Goal: Task Accomplishment & Management: Complete application form

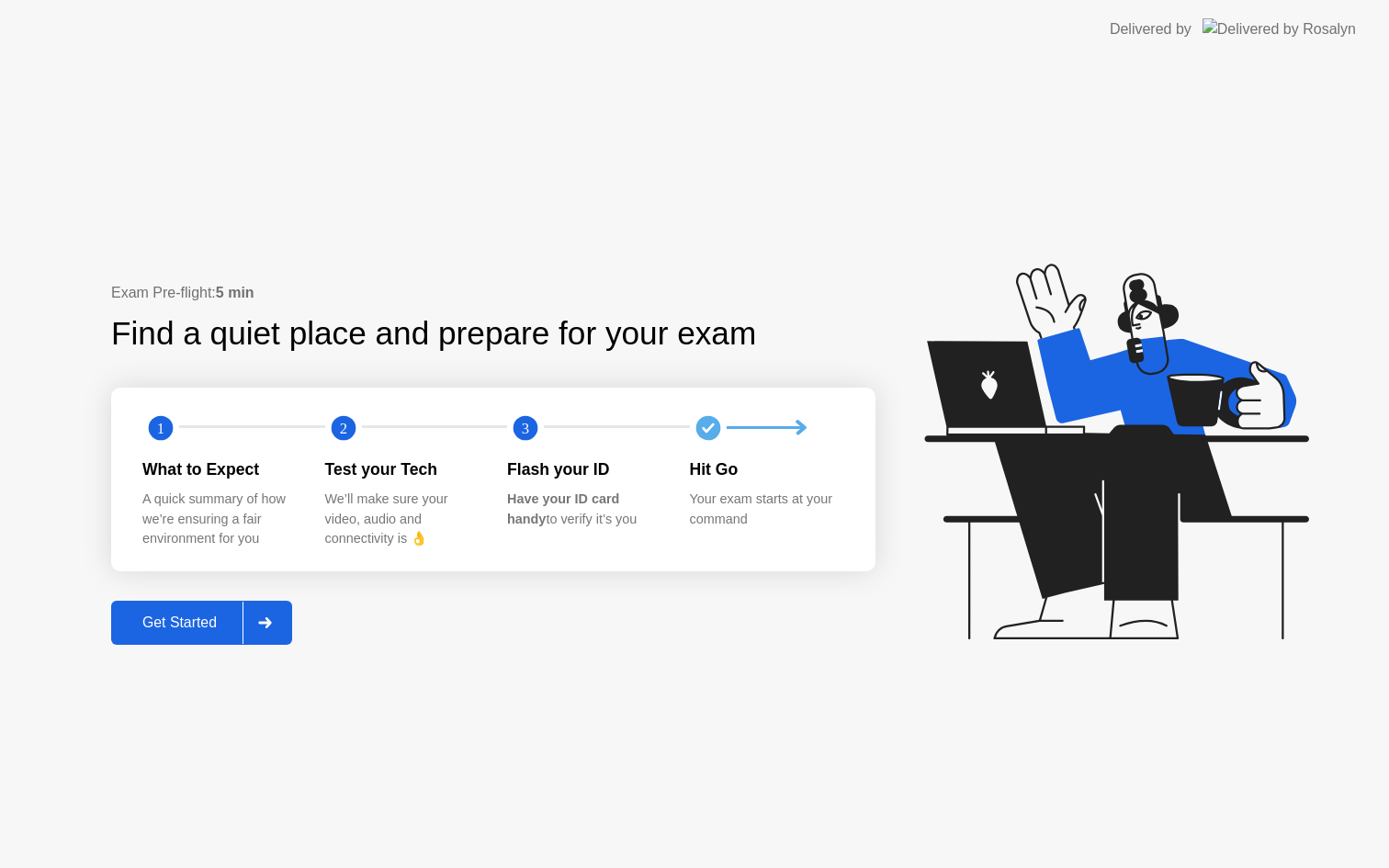
click at [199, 614] on div "Get Started" at bounding box center [180, 623] width 126 height 17
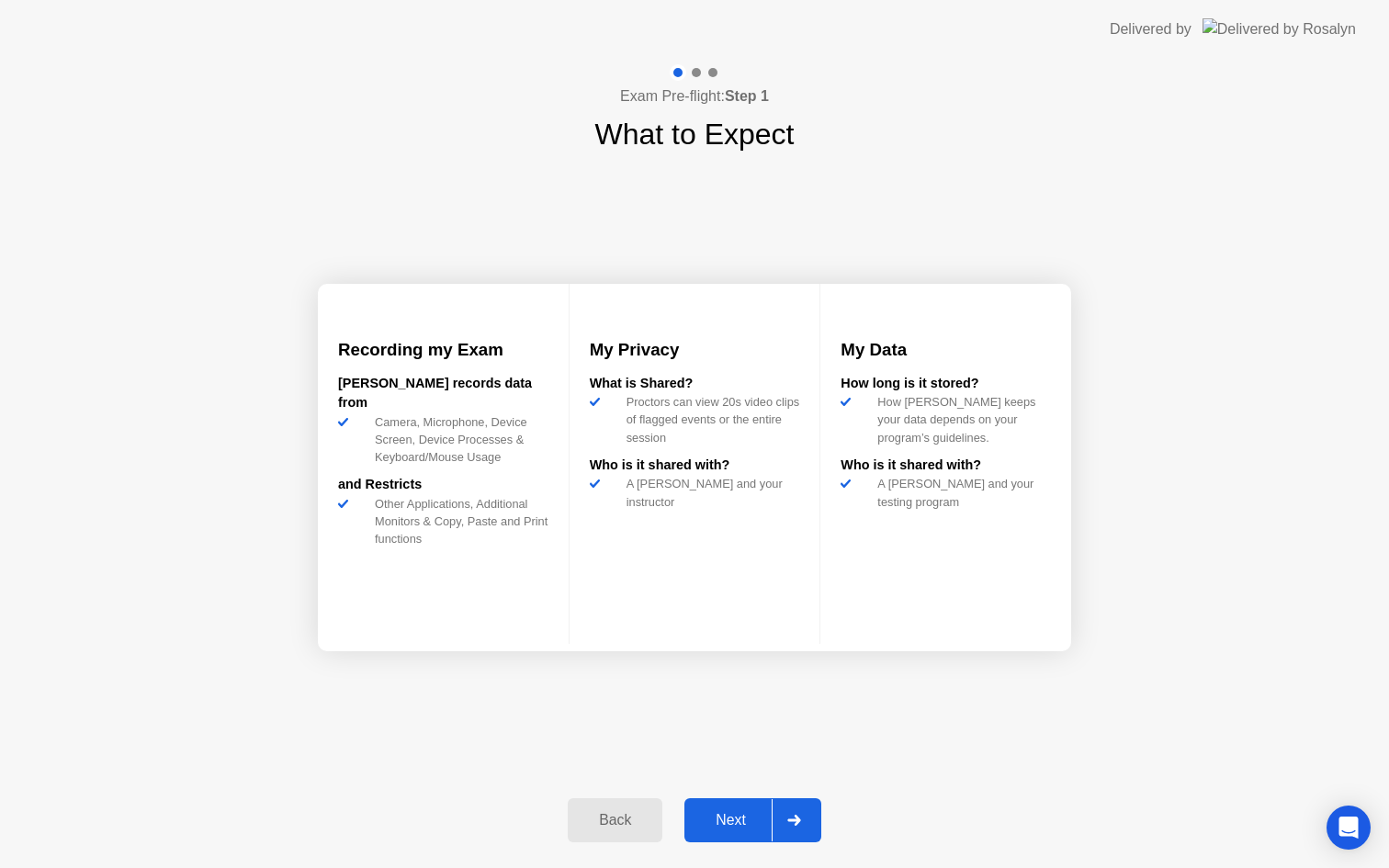
click at [726, 817] on div "Next" at bounding box center [730, 820] width 81 height 17
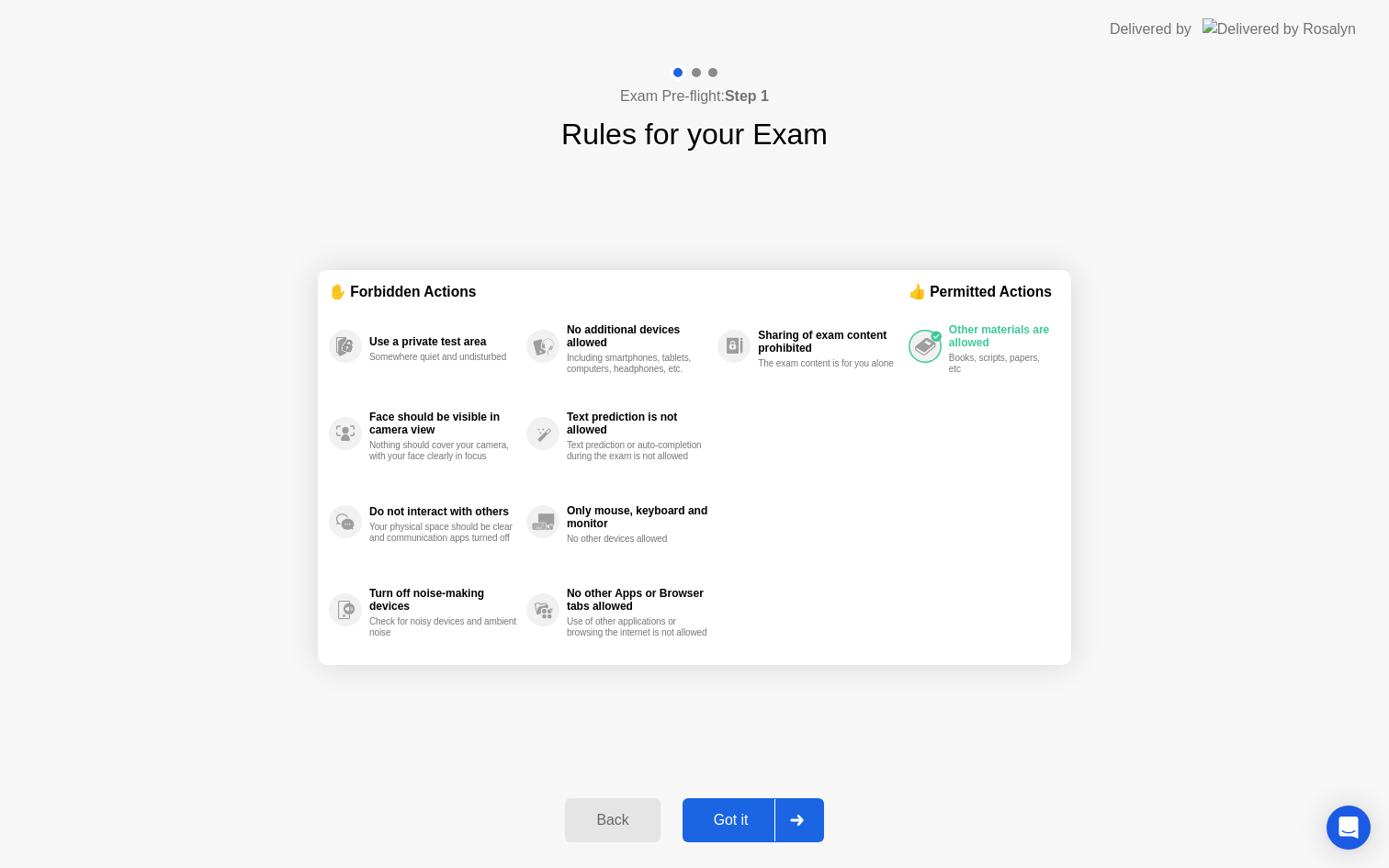
click at [731, 812] on div "Got it" at bounding box center [731, 820] width 86 height 17
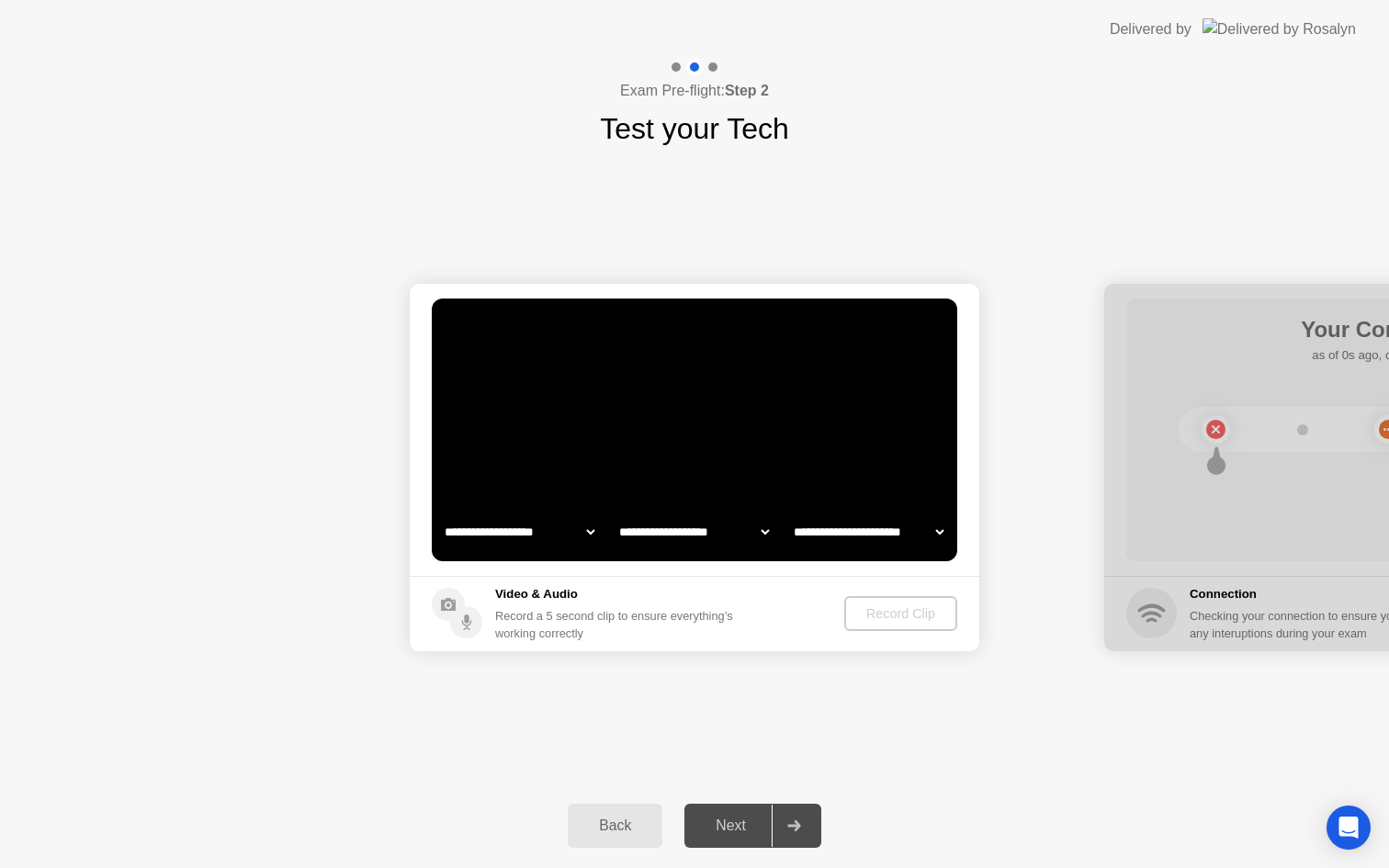
select select "**********"
select select "*******"
click at [901, 606] on div "Record Clip" at bounding box center [901, 613] width 98 height 15
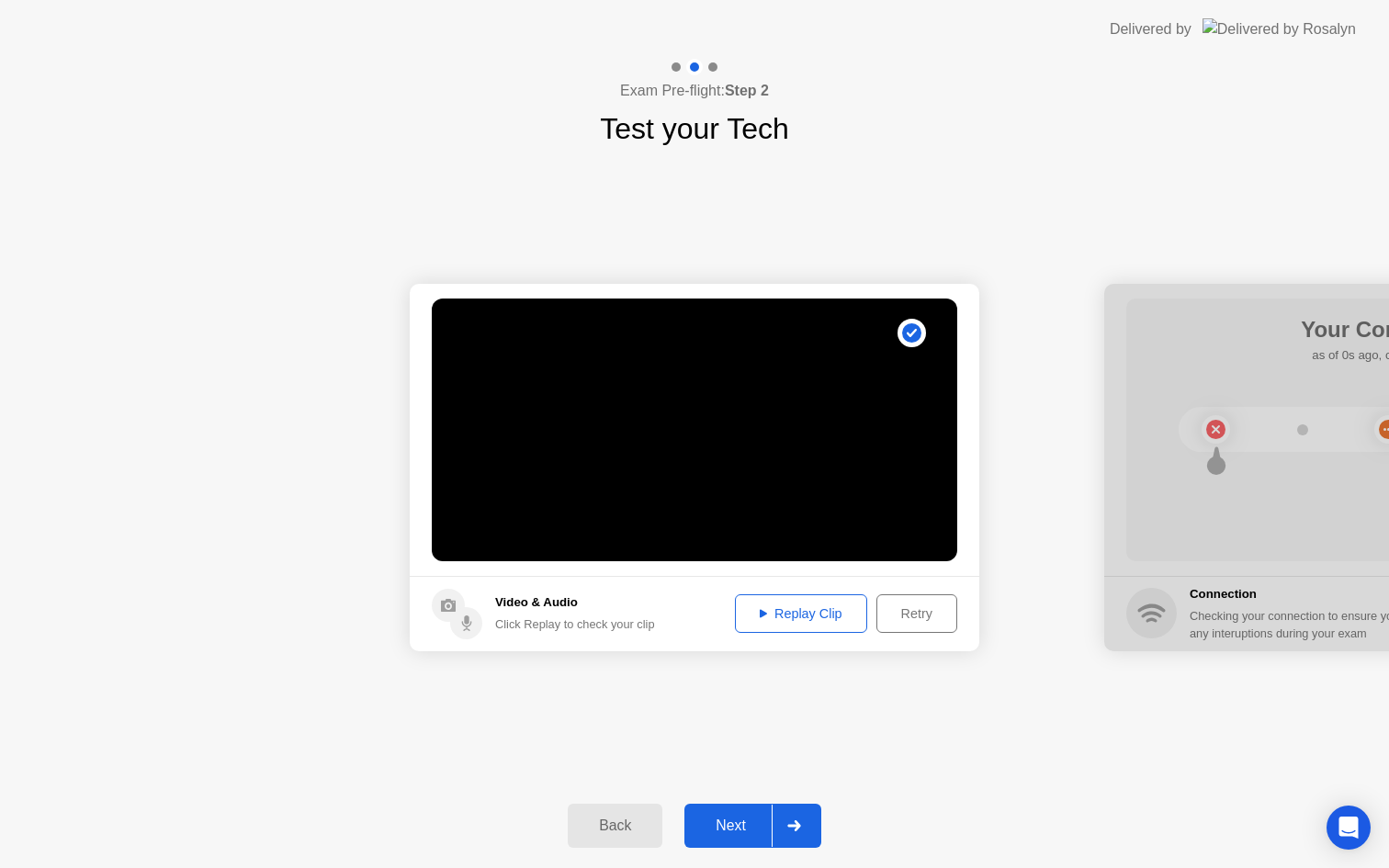
click at [731, 822] on div "Next" at bounding box center [730, 826] width 81 height 17
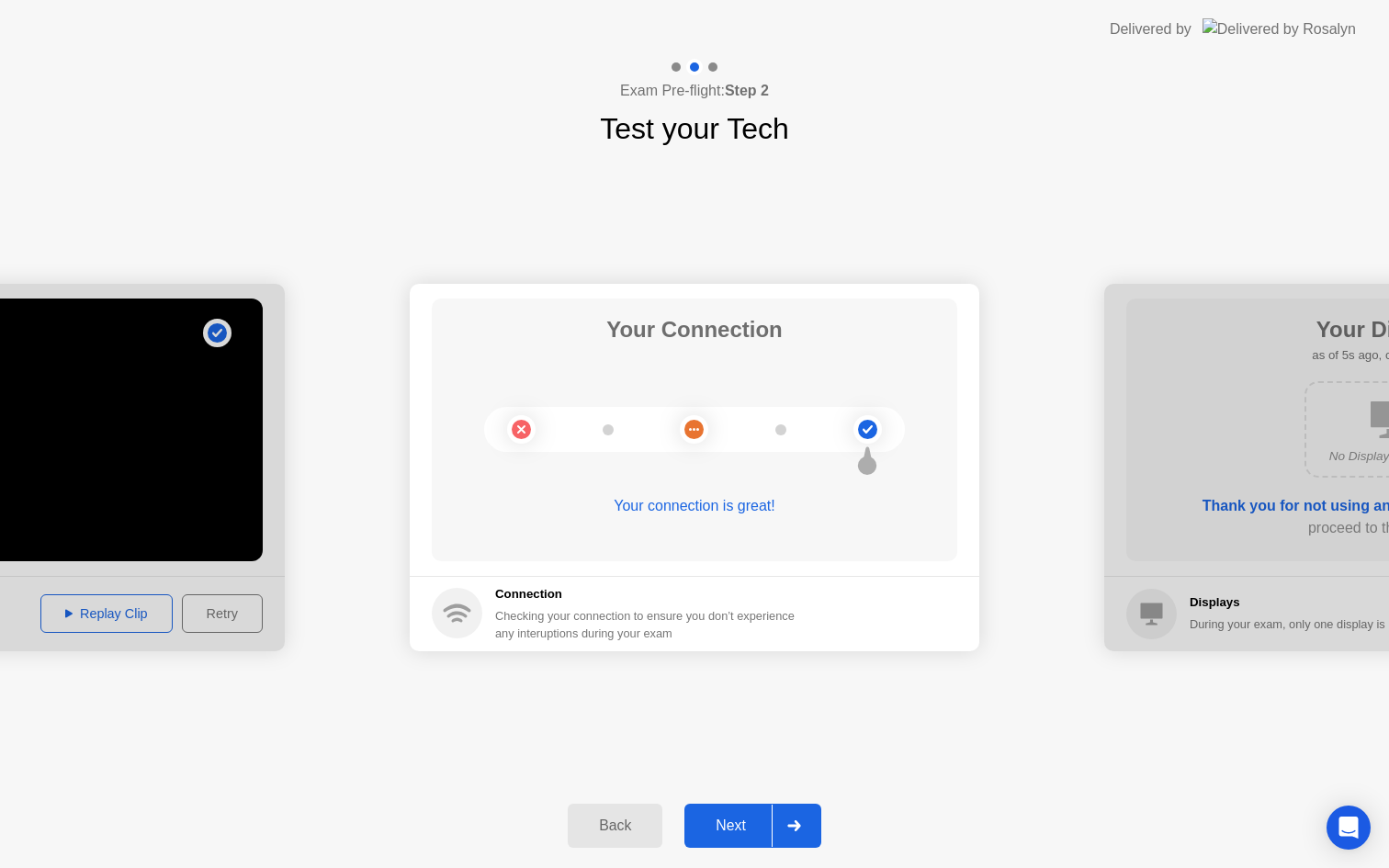
click at [727, 821] on div "Next" at bounding box center [730, 826] width 81 height 17
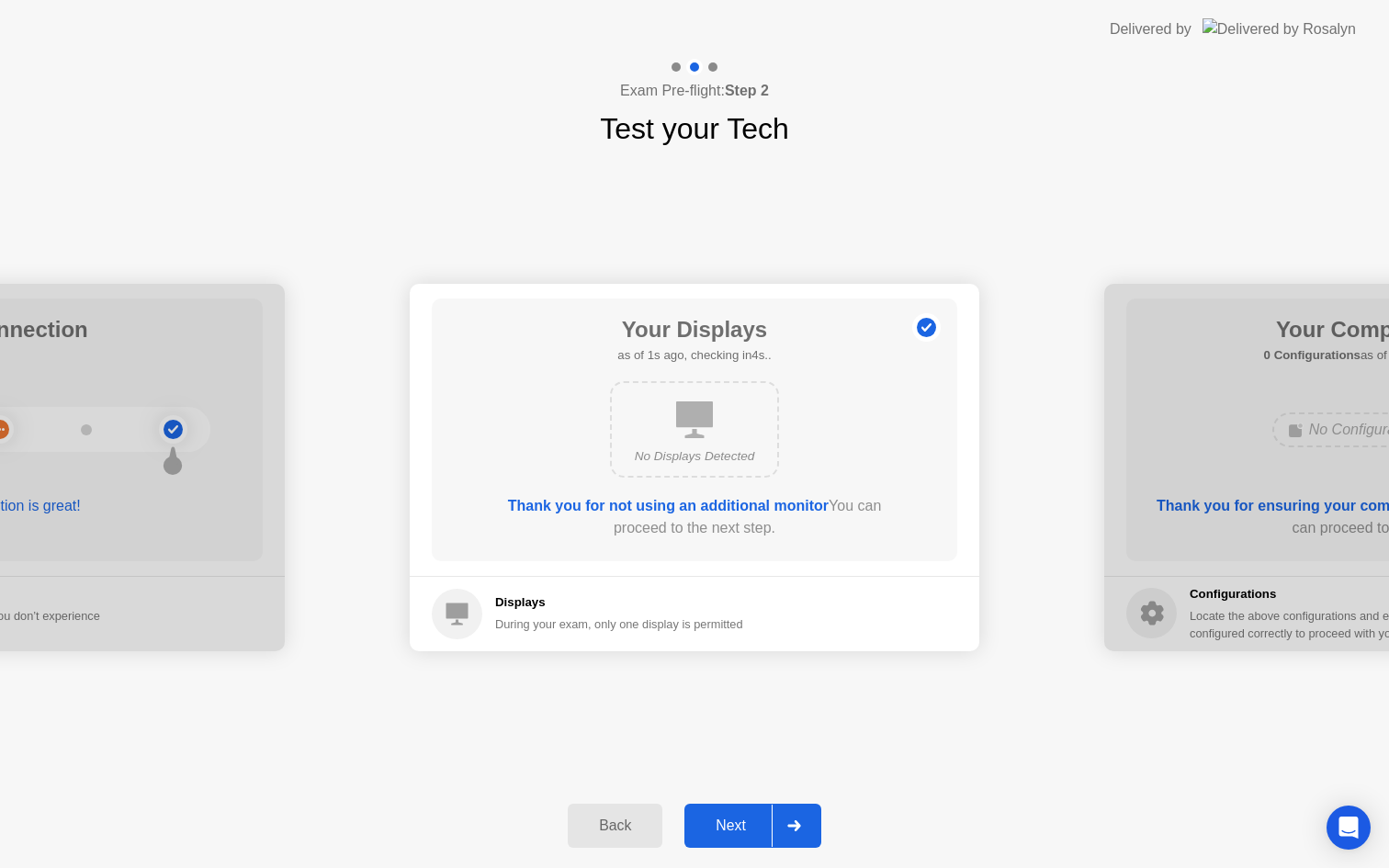
click at [735, 817] on div "Next" at bounding box center [730, 826] width 81 height 17
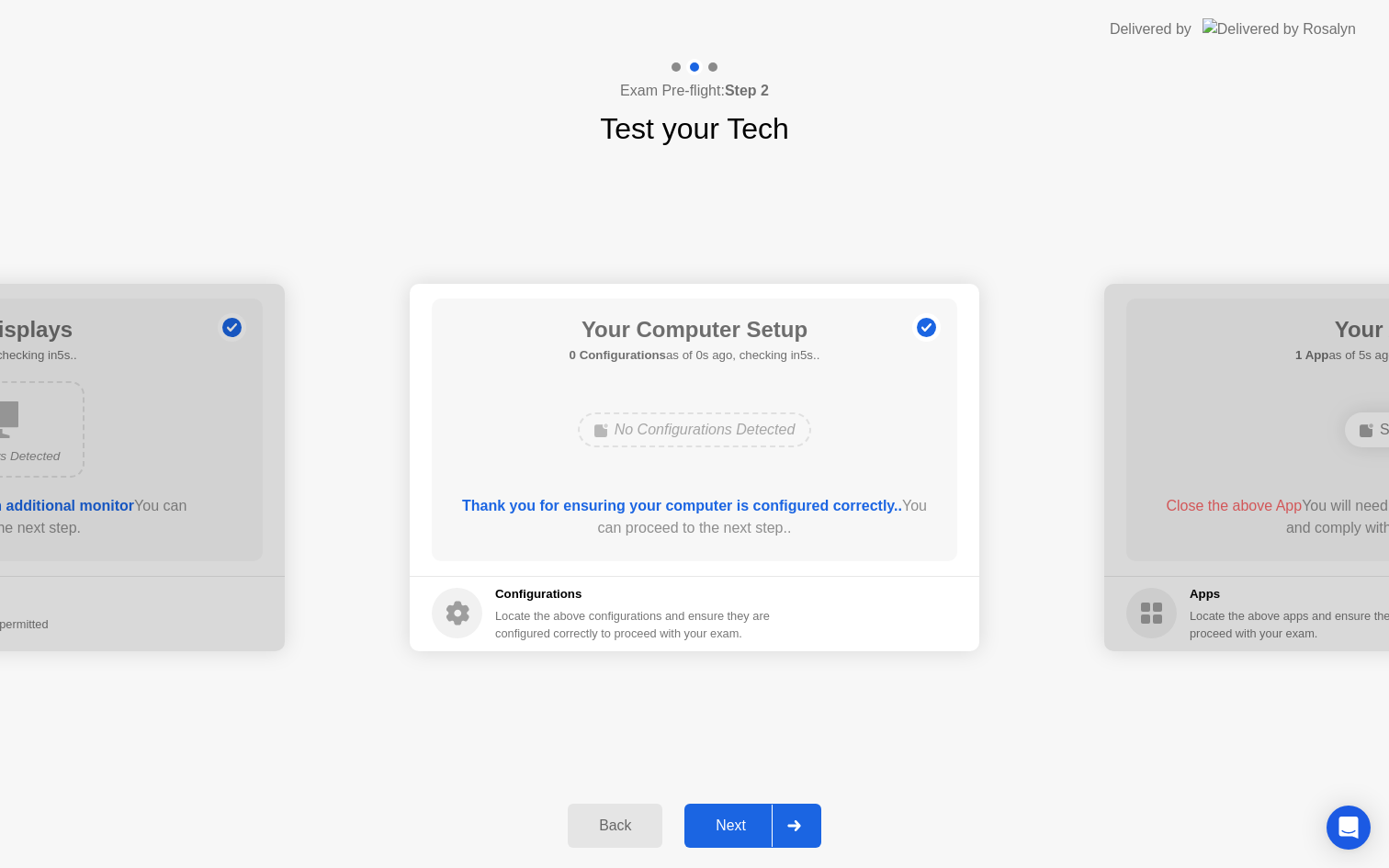
click at [735, 817] on div "Next" at bounding box center [730, 826] width 81 height 17
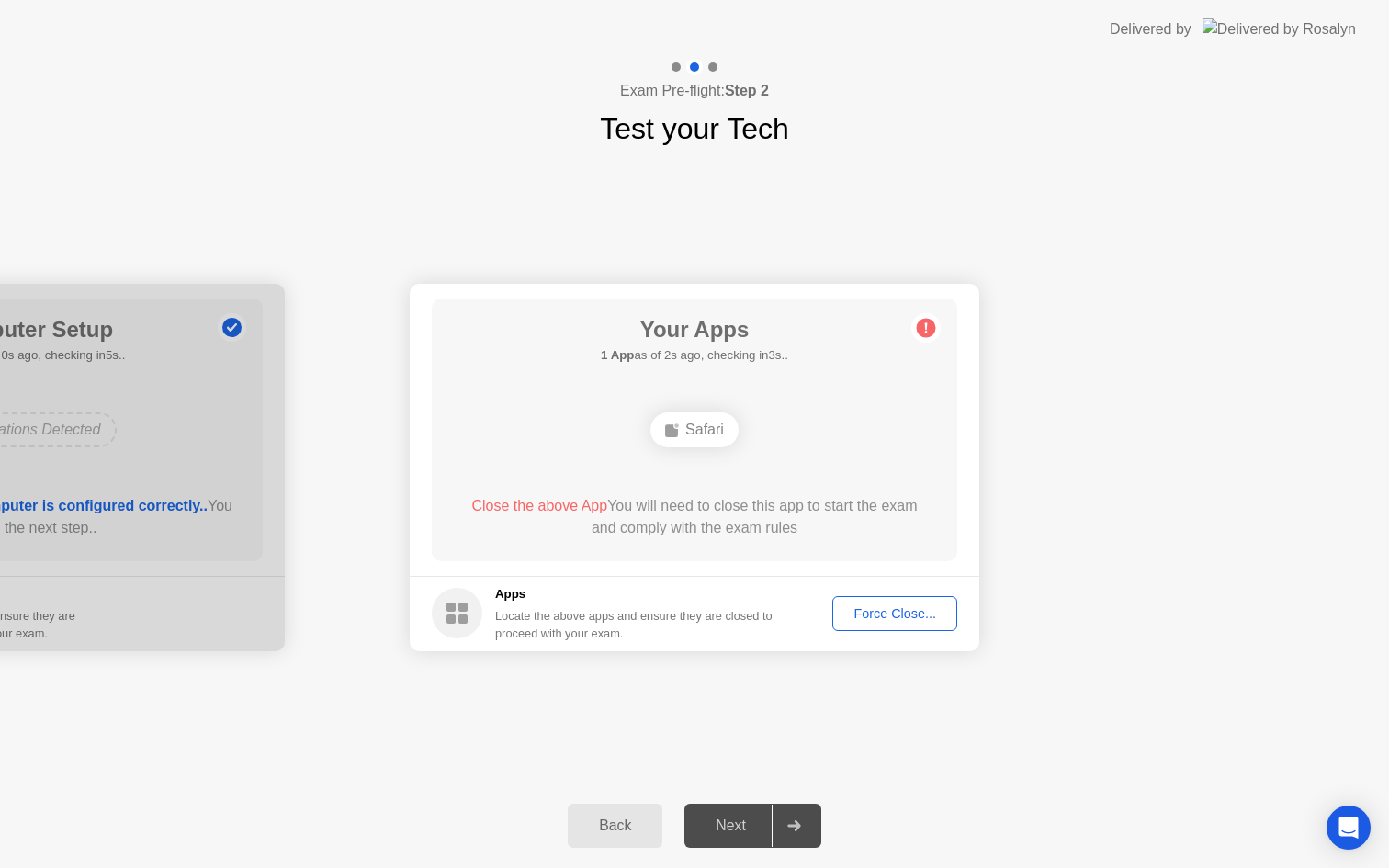
click at [908, 616] on div "Force Close..." at bounding box center [894, 613] width 112 height 15
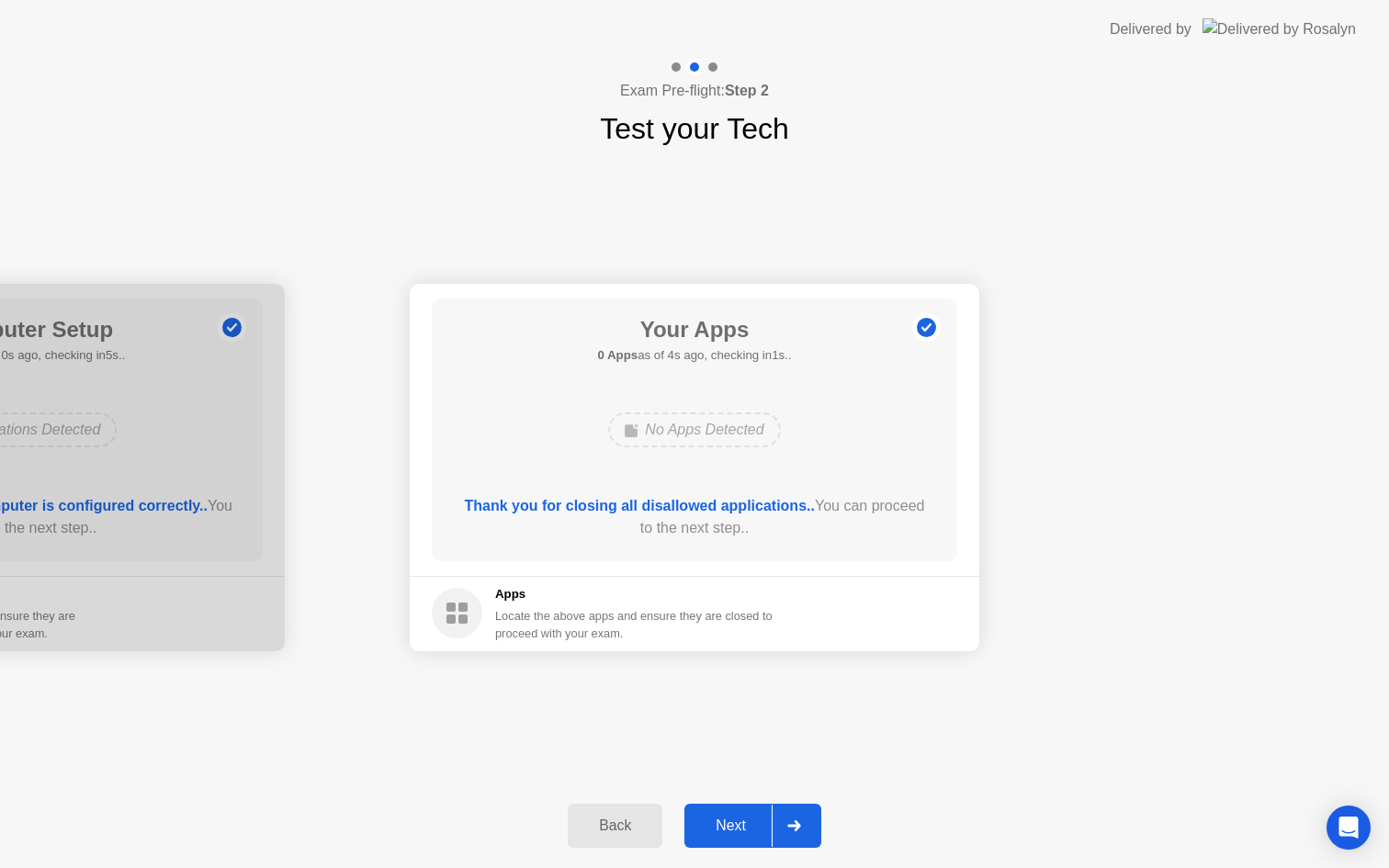
click at [749, 828] on div "Next" at bounding box center [730, 826] width 81 height 17
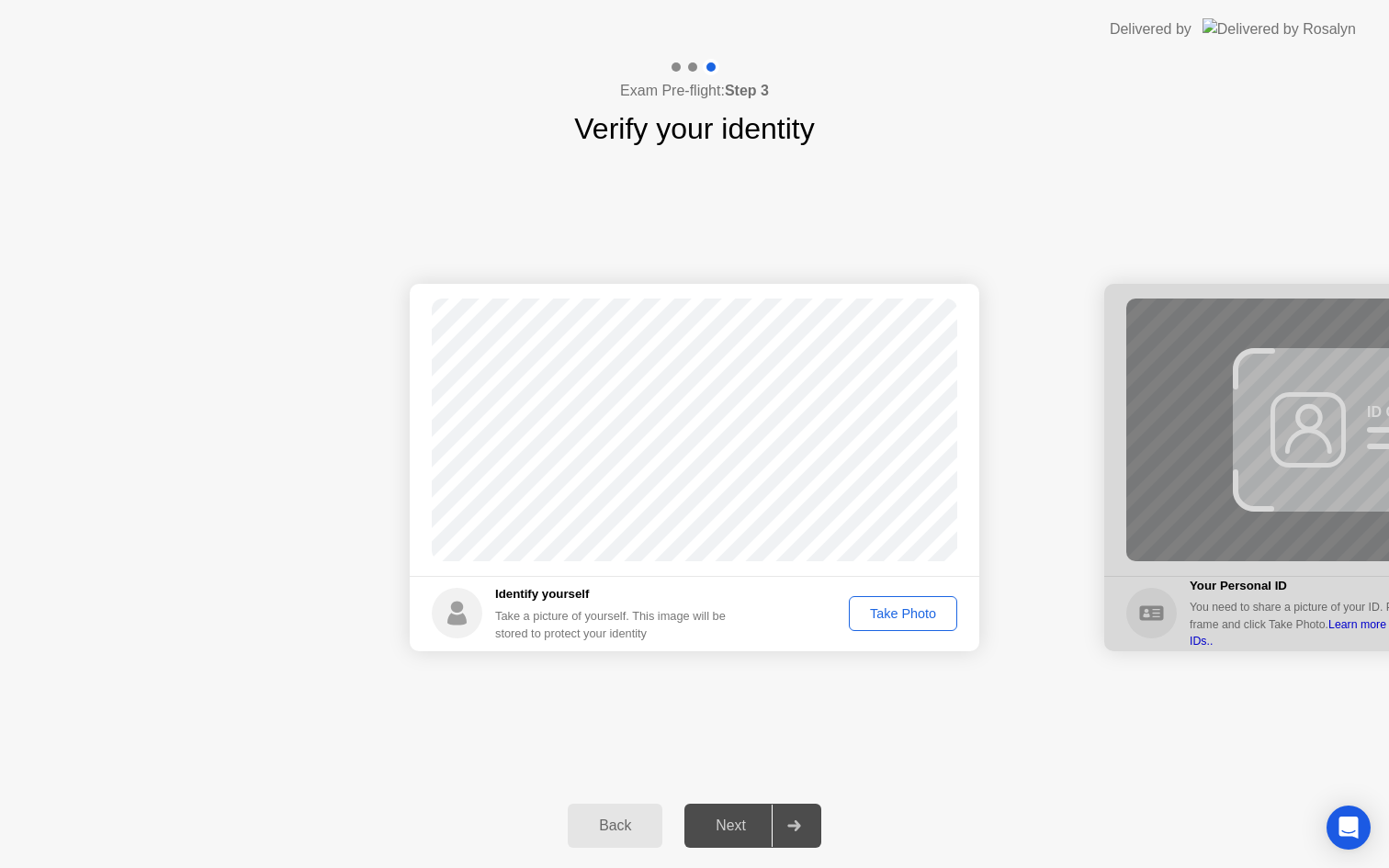
click at [896, 614] on div "Take Photo" at bounding box center [903, 613] width 96 height 15
click at [730, 829] on div "Next" at bounding box center [730, 826] width 81 height 17
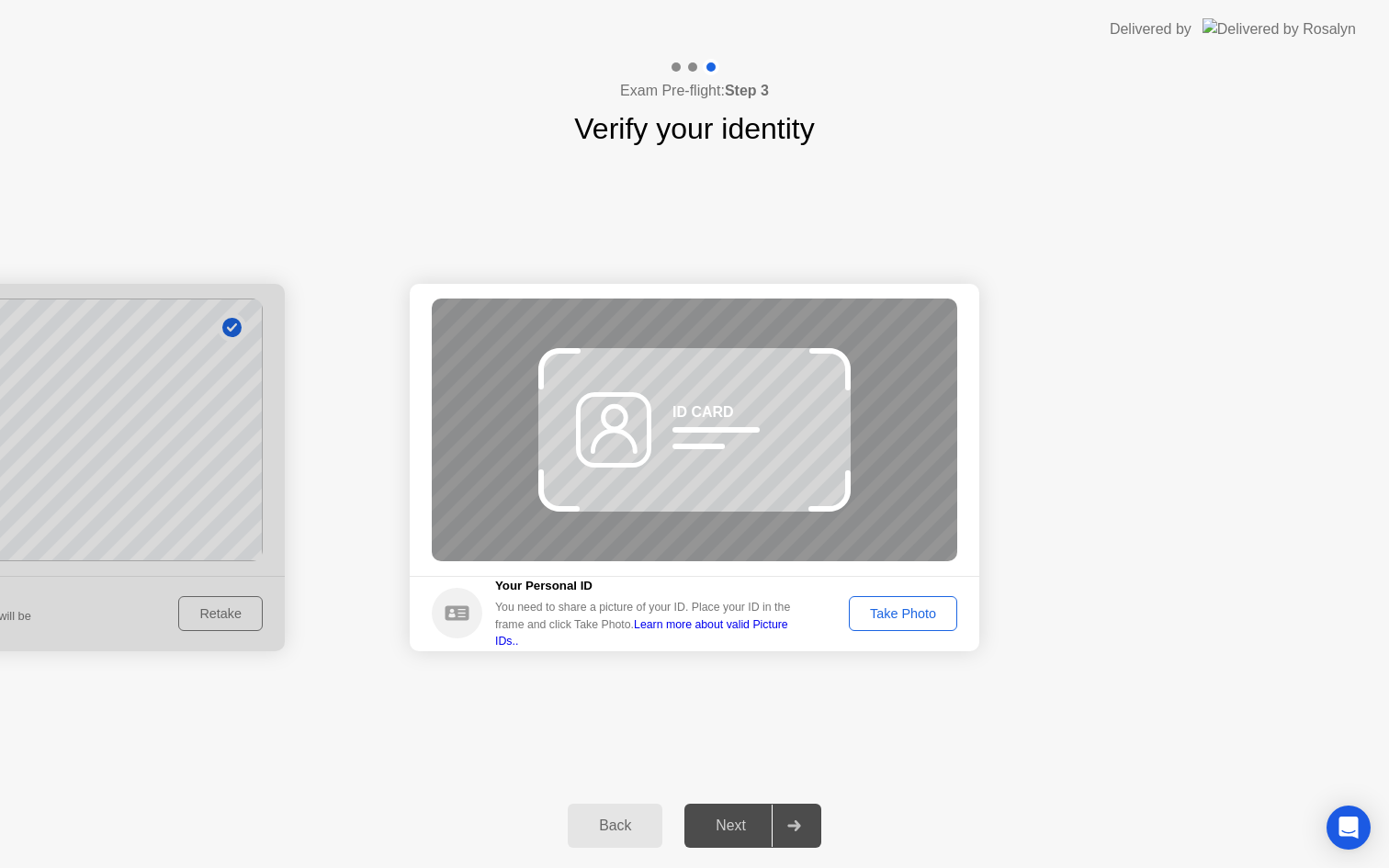
click at [903, 612] on div "Take Photo" at bounding box center [903, 613] width 96 height 15
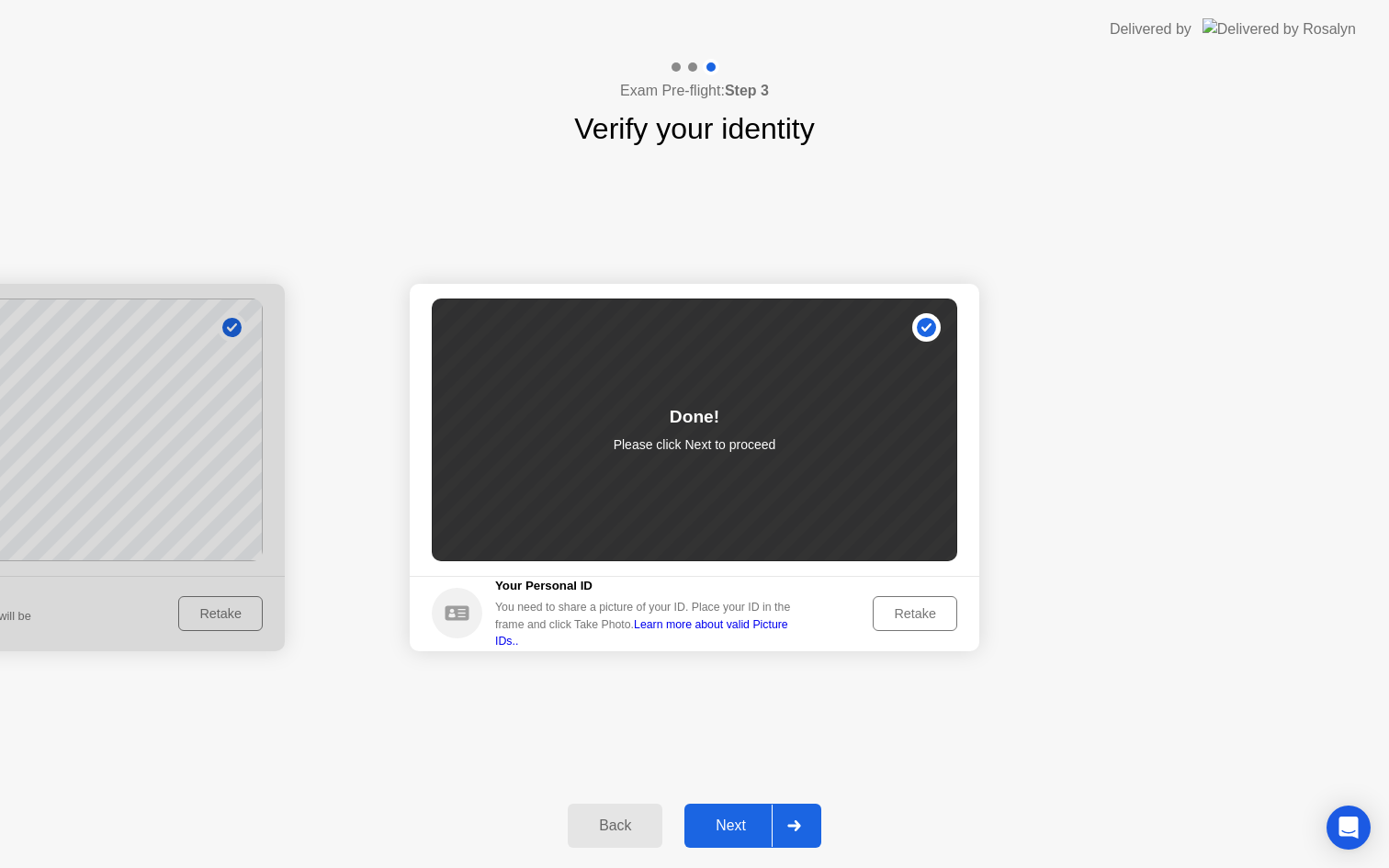
click at [741, 810] on button "Next" at bounding box center [753, 825] width 137 height 44
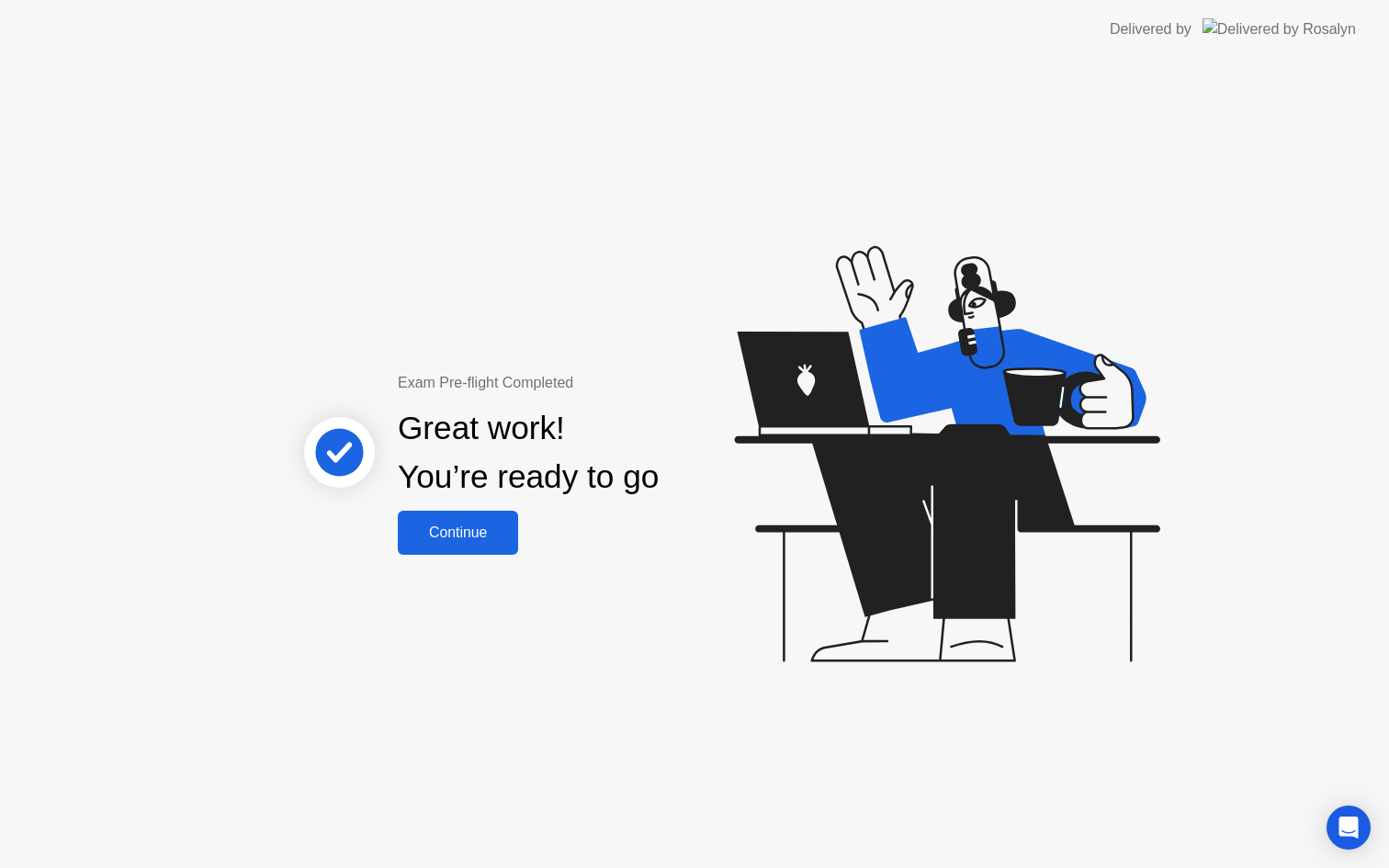
click at [475, 532] on div "Continue" at bounding box center [457, 533] width 110 height 17
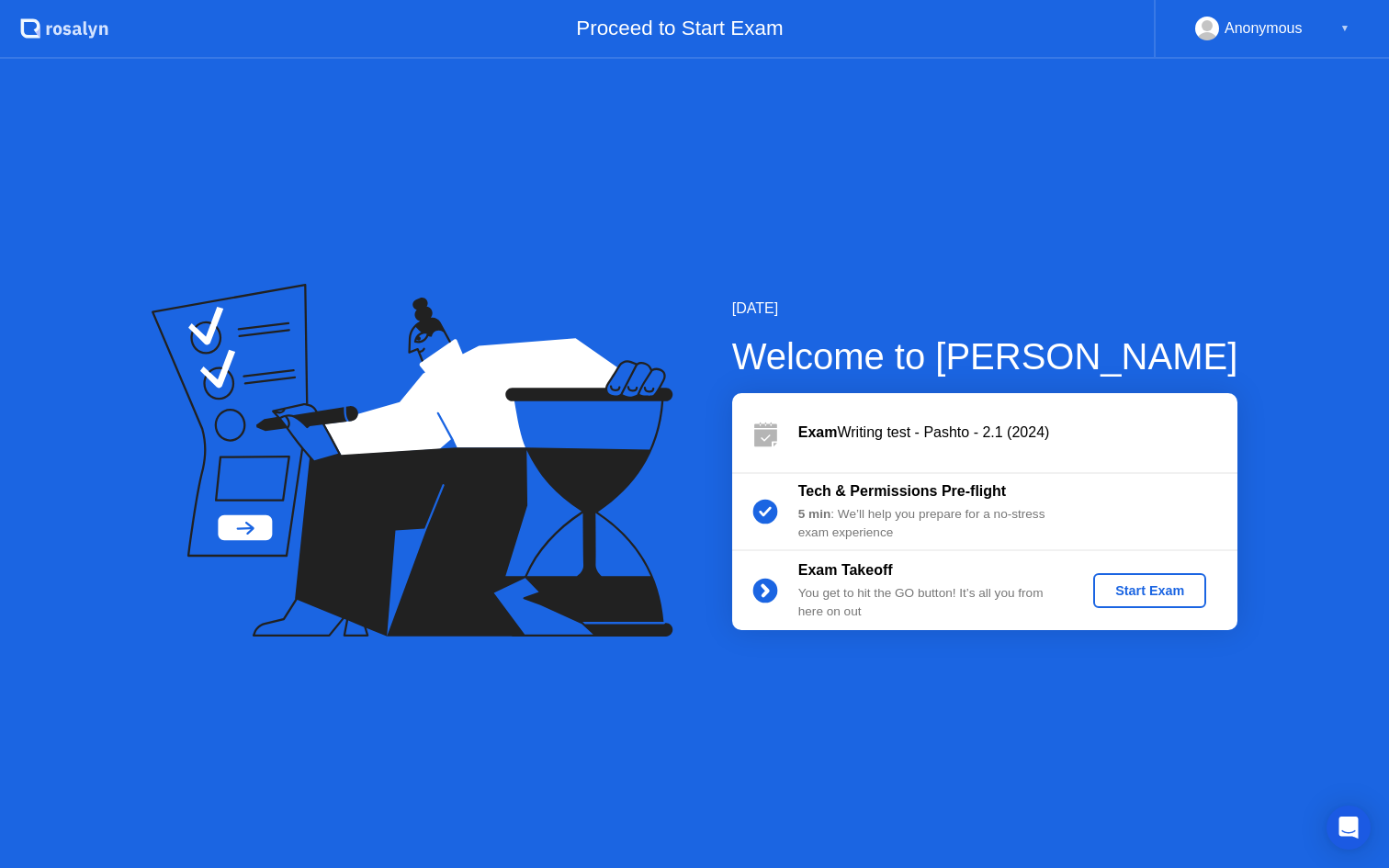
click at [1160, 592] on div "Start Exam" at bounding box center [1149, 591] width 98 height 15
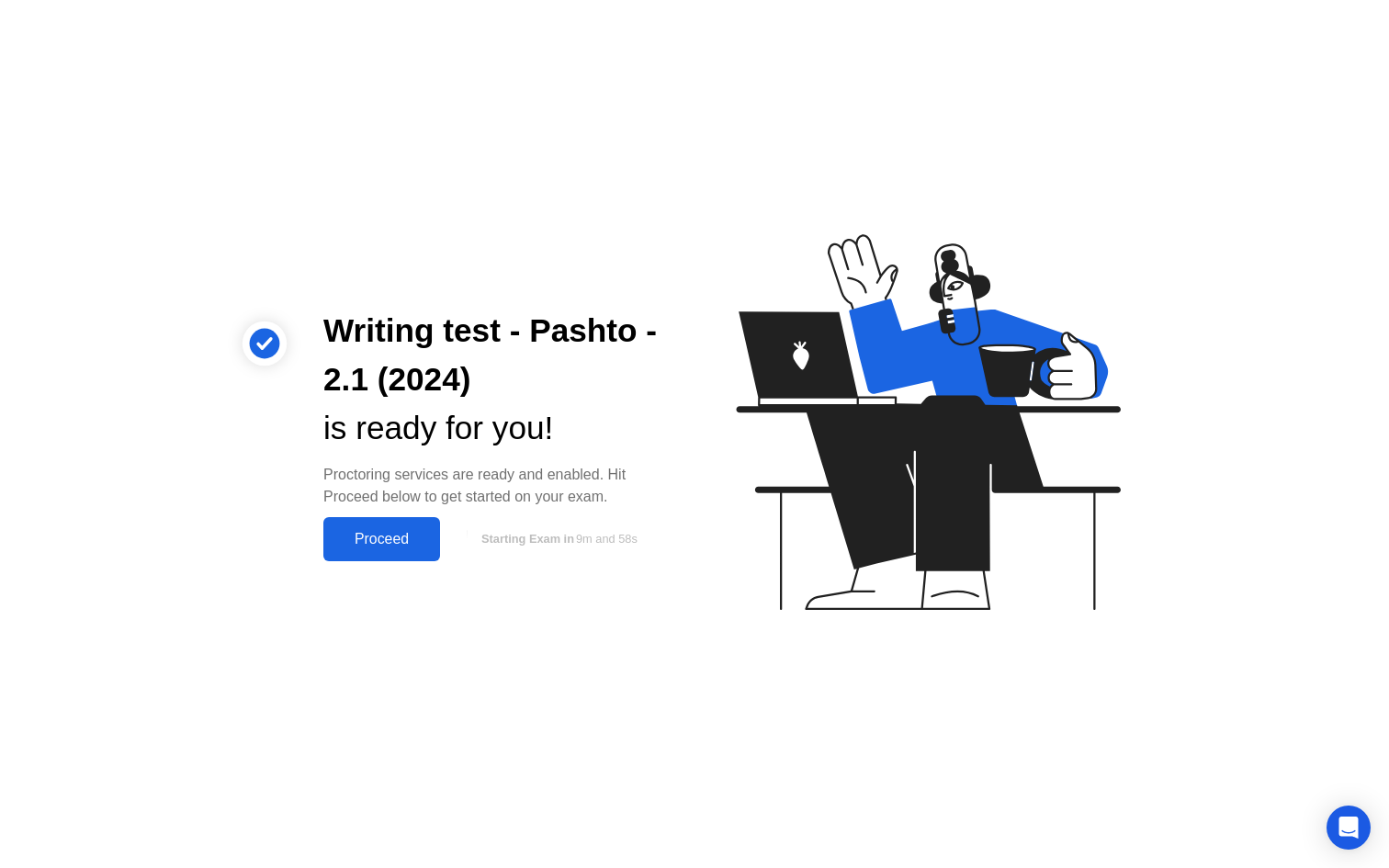
click at [362, 534] on div "Proceed" at bounding box center [381, 539] width 106 height 17
